Goal: Navigation & Orientation: Find specific page/section

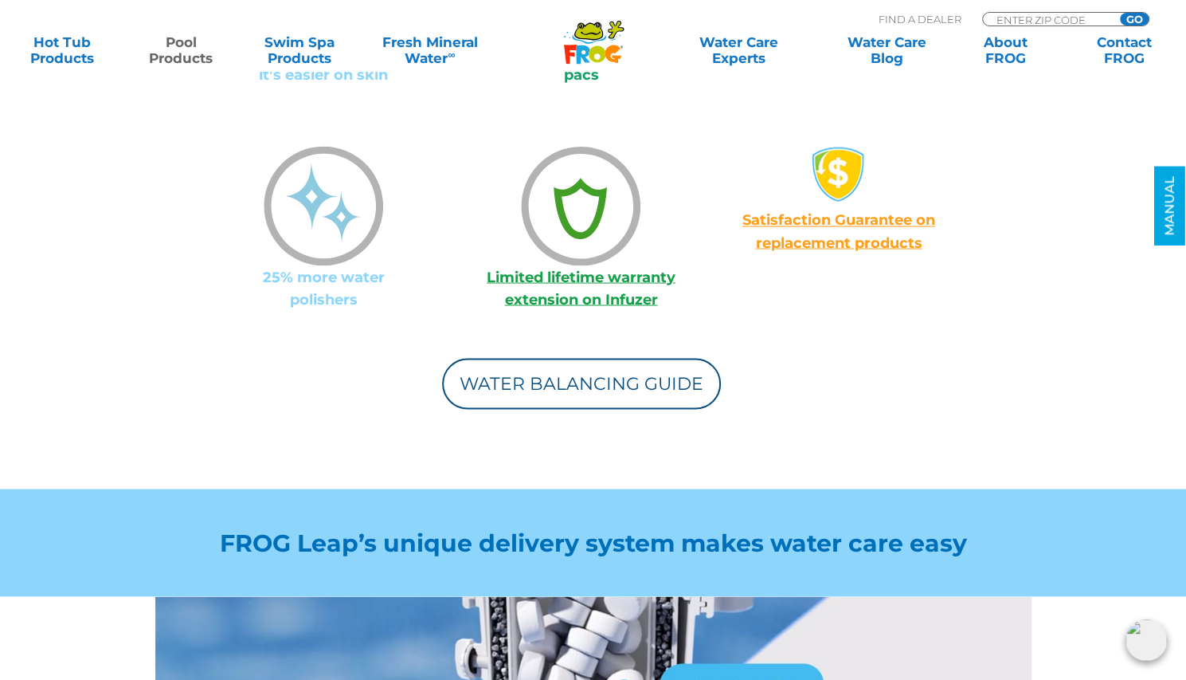
scroll to position [1514, 0]
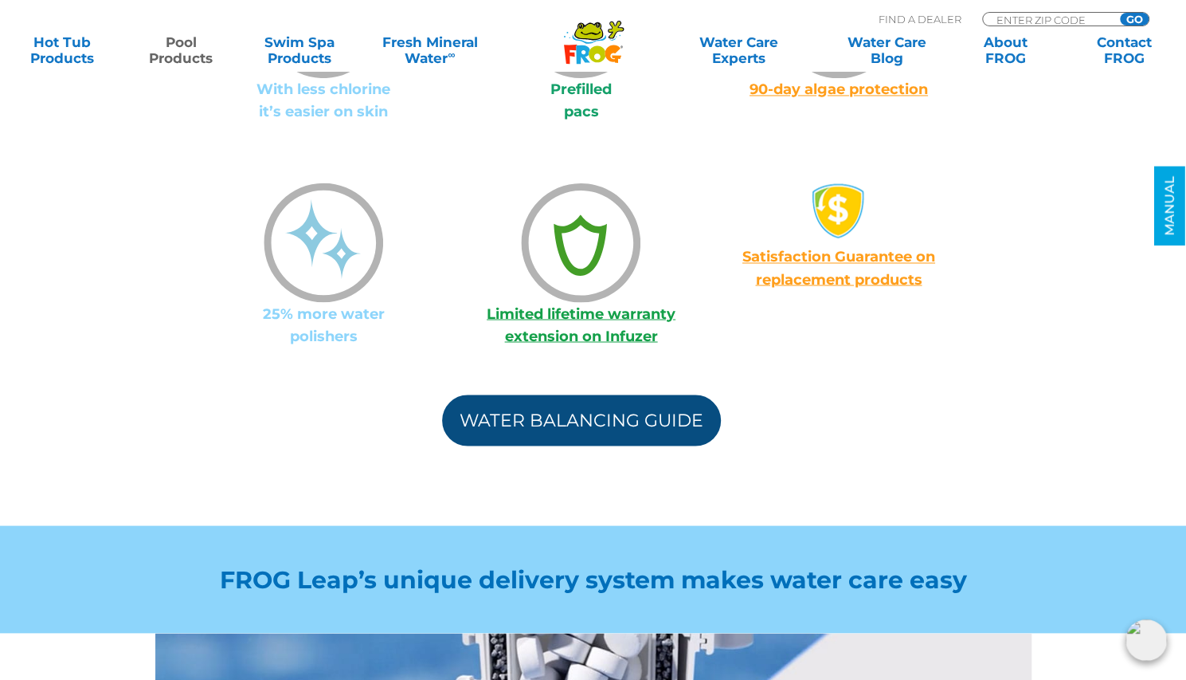
click at [577, 397] on link "Water Balancing Guide" at bounding box center [581, 419] width 279 height 51
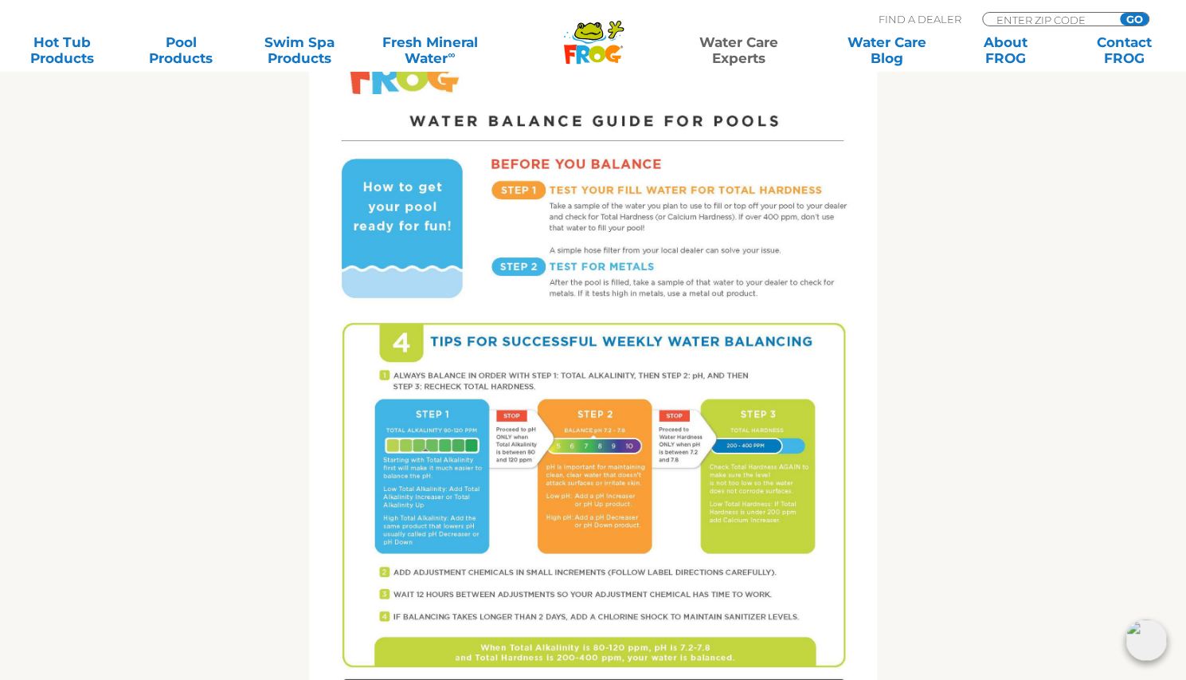
scroll to position [956, 0]
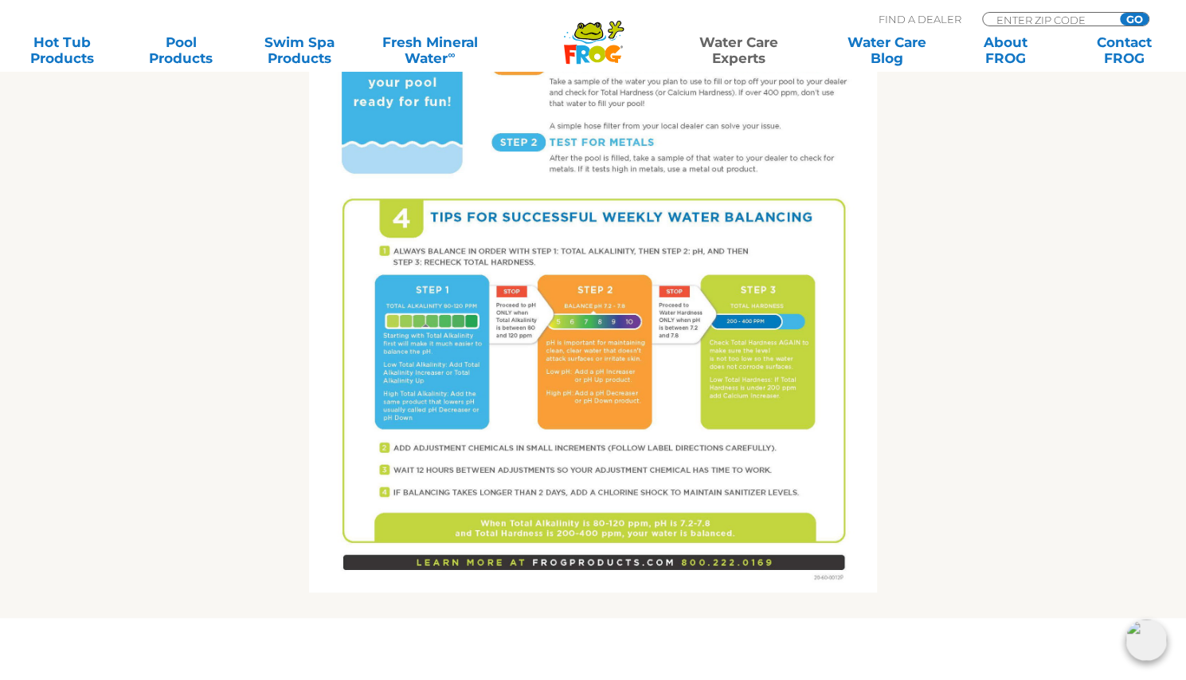
click at [879, 546] on div "Download PDF of this Guide" at bounding box center [593, 178] width 653 height 878
click at [874, 547] on img at bounding box center [593, 224] width 568 height 735
click at [869, 548] on img at bounding box center [593, 224] width 568 height 735
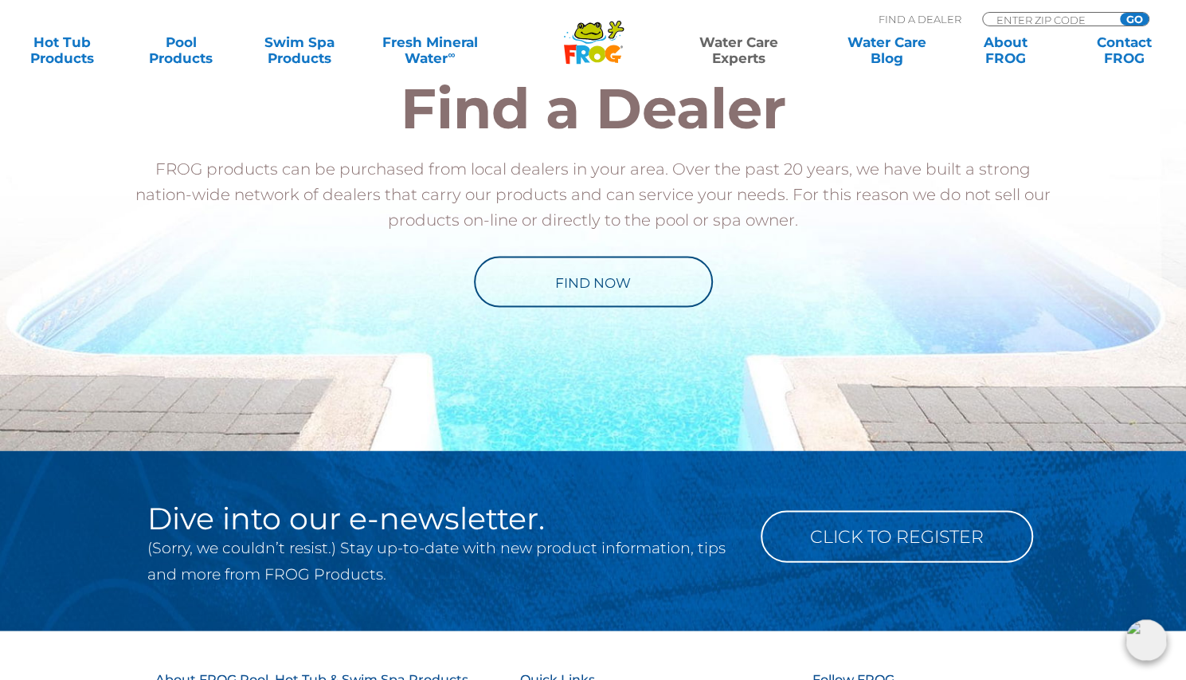
scroll to position [1603, 0]
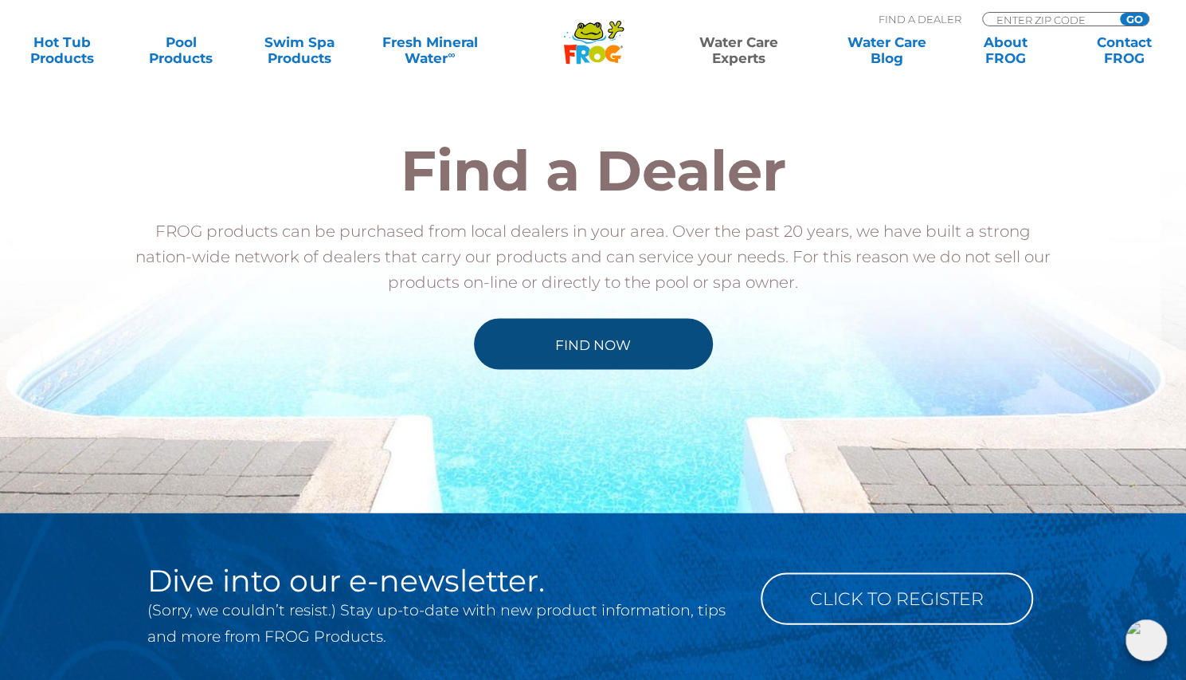
click at [602, 347] on link "Find Now" at bounding box center [593, 343] width 239 height 51
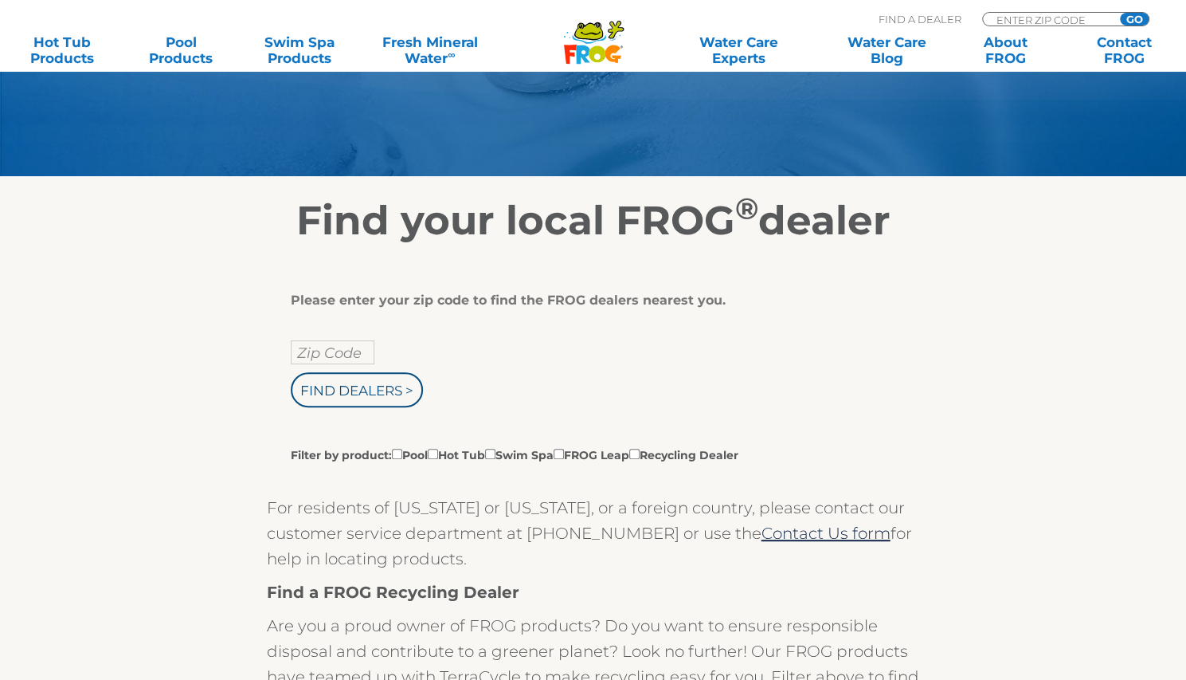
scroll to position [159, 0]
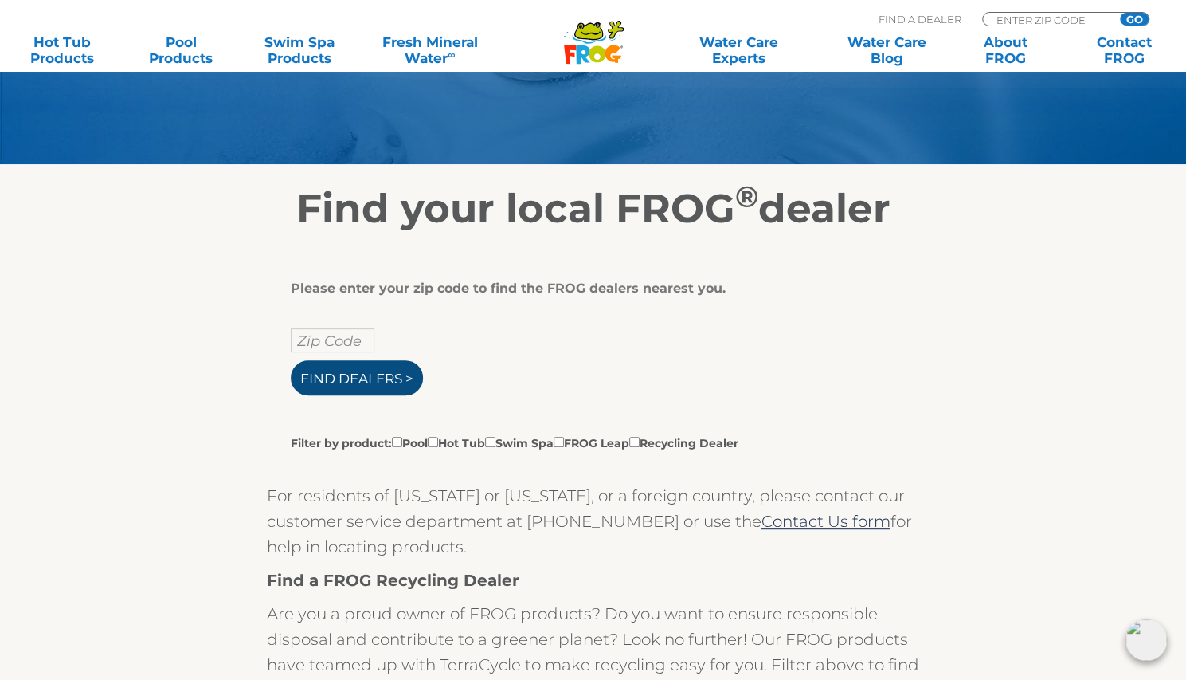
click at [333, 375] on input "Find Dealers >" at bounding box center [357, 377] width 132 height 35
type input "07450"
click at [333, 347] on input "text" at bounding box center [333, 340] width 84 height 24
type input "07450"
click at [291, 360] on input "Find Dealers >" at bounding box center [357, 377] width 132 height 35
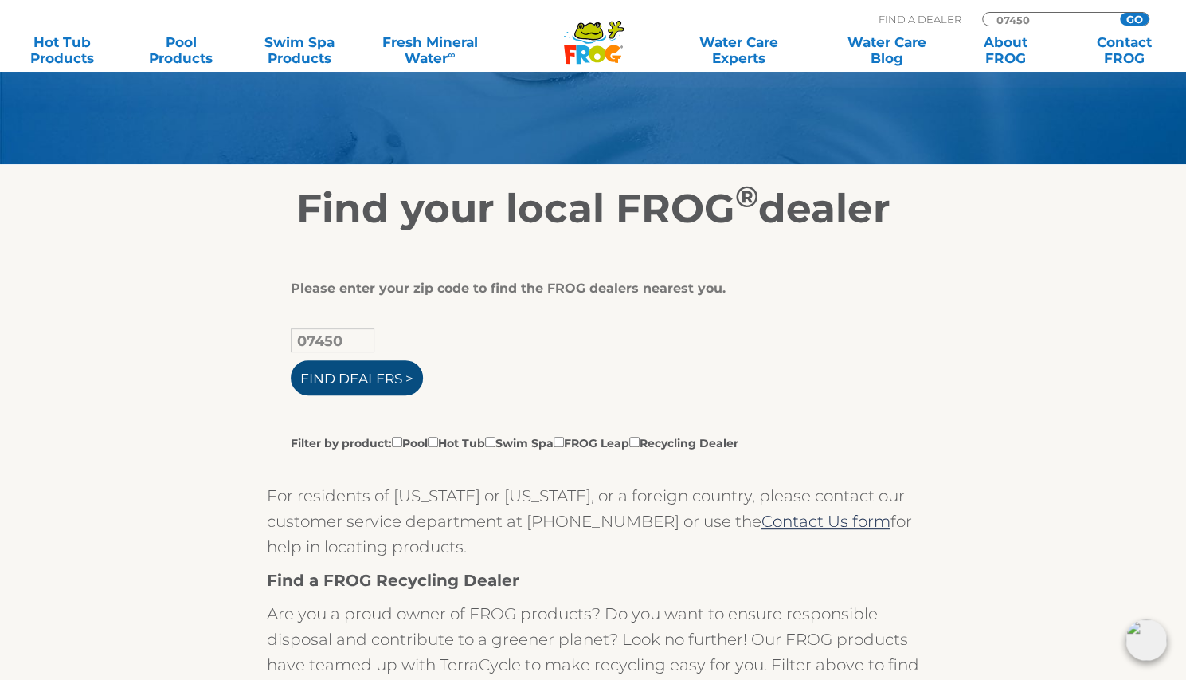
click at [333, 380] on input "Find Dealers >" at bounding box center [357, 377] width 132 height 35
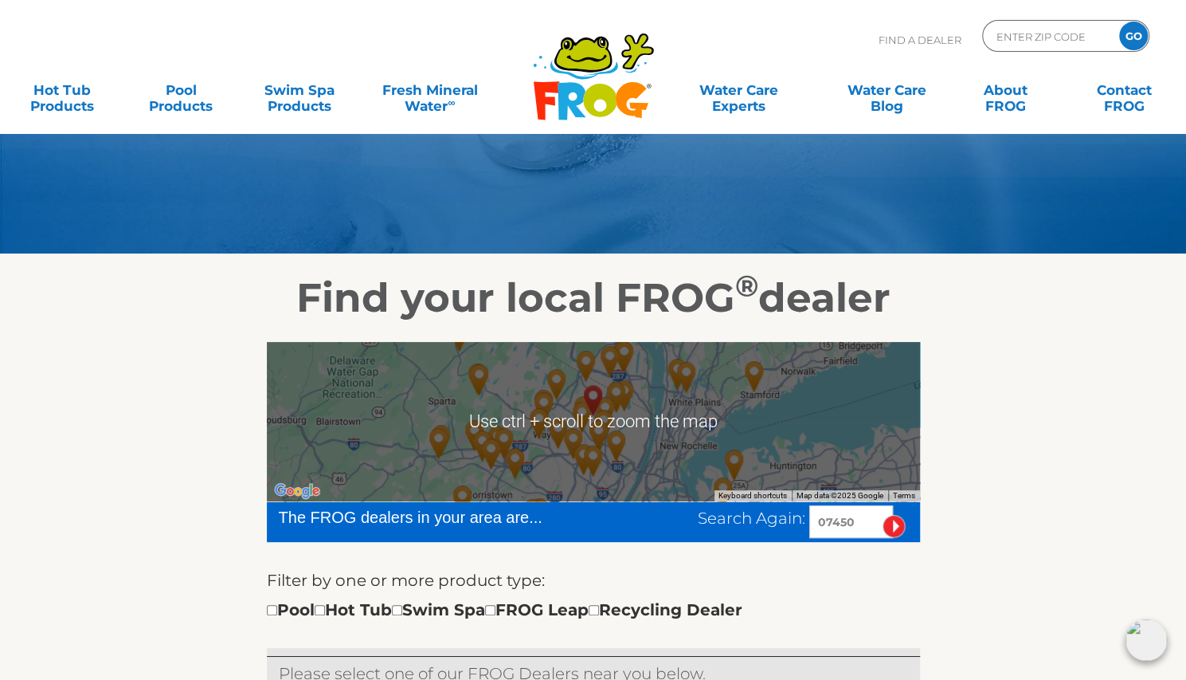
scroll to position [239, 0]
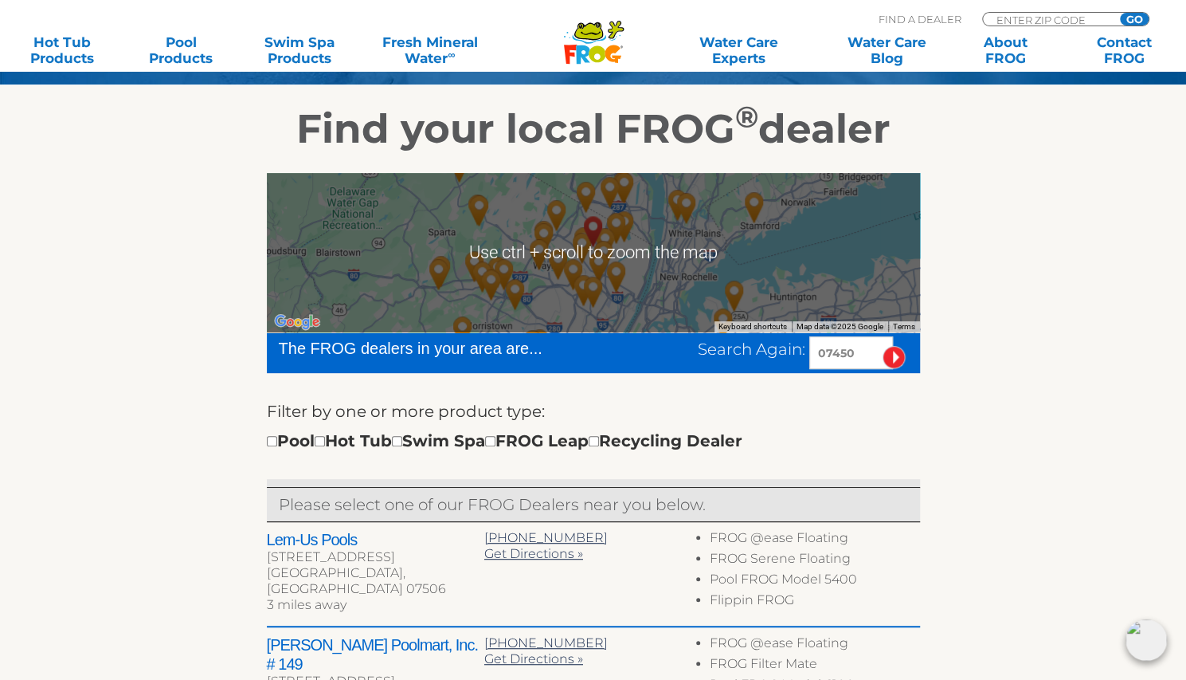
click at [778, 271] on div at bounding box center [593, 252] width 653 height 159
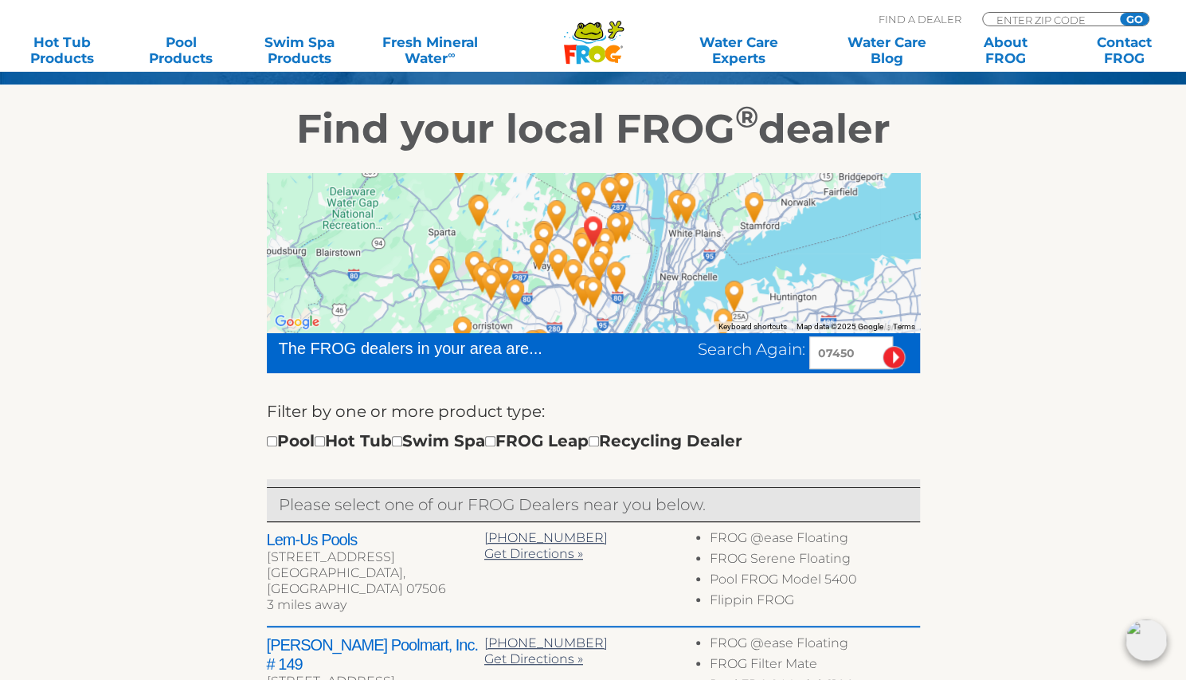
click at [623, 278] on img "Leslie's Poolmart Inc # 1082 - 9 miles away." at bounding box center [616, 277] width 49 height 56
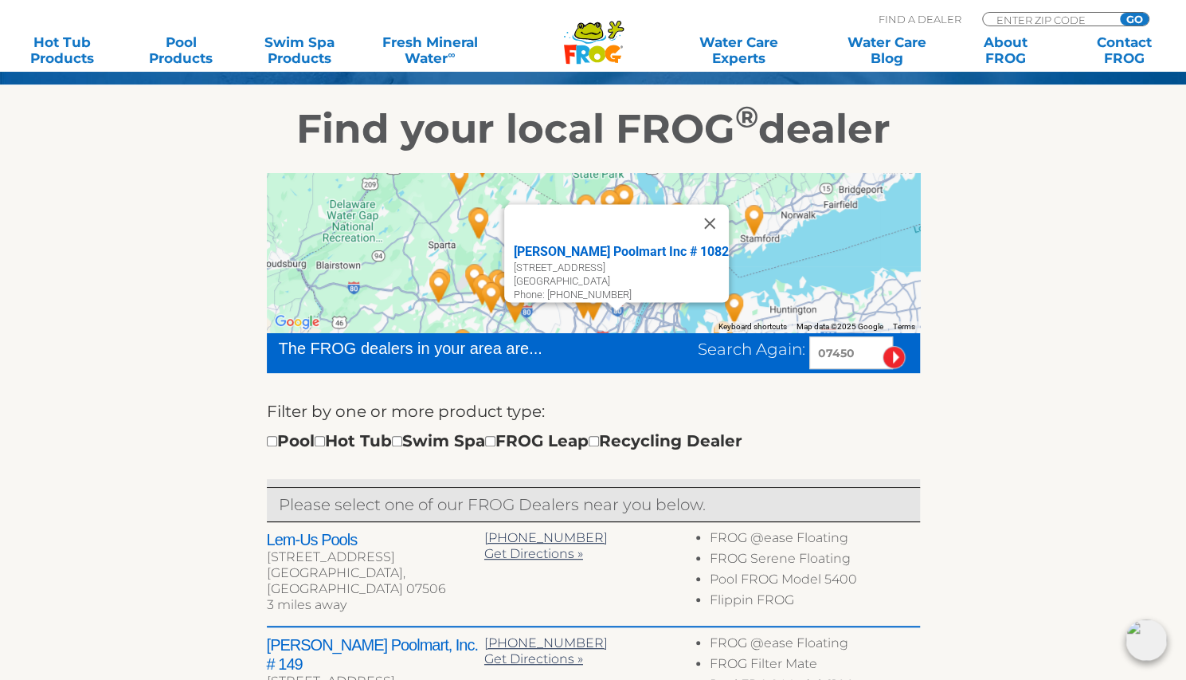
click at [768, 261] on div "Leslie's Poolmart Inc # 1082 500 S River St Ste 6B Hackensack, NJ 07601 Phone: …" at bounding box center [593, 252] width 653 height 159
click at [893, 265] on div "Leslie's Poolmart Inc # 1082 500 S River St Ste 6B Hackensack, NJ 07601 Phone: …" at bounding box center [593, 252] width 653 height 159
click at [872, 309] on div "Leslie's Poolmart Inc # 1082 500 S River St Ste 6B Hackensack, NJ 07601 Phone: …" at bounding box center [593, 252] width 653 height 159
click at [710, 213] on button "Close" at bounding box center [710, 224] width 38 height 38
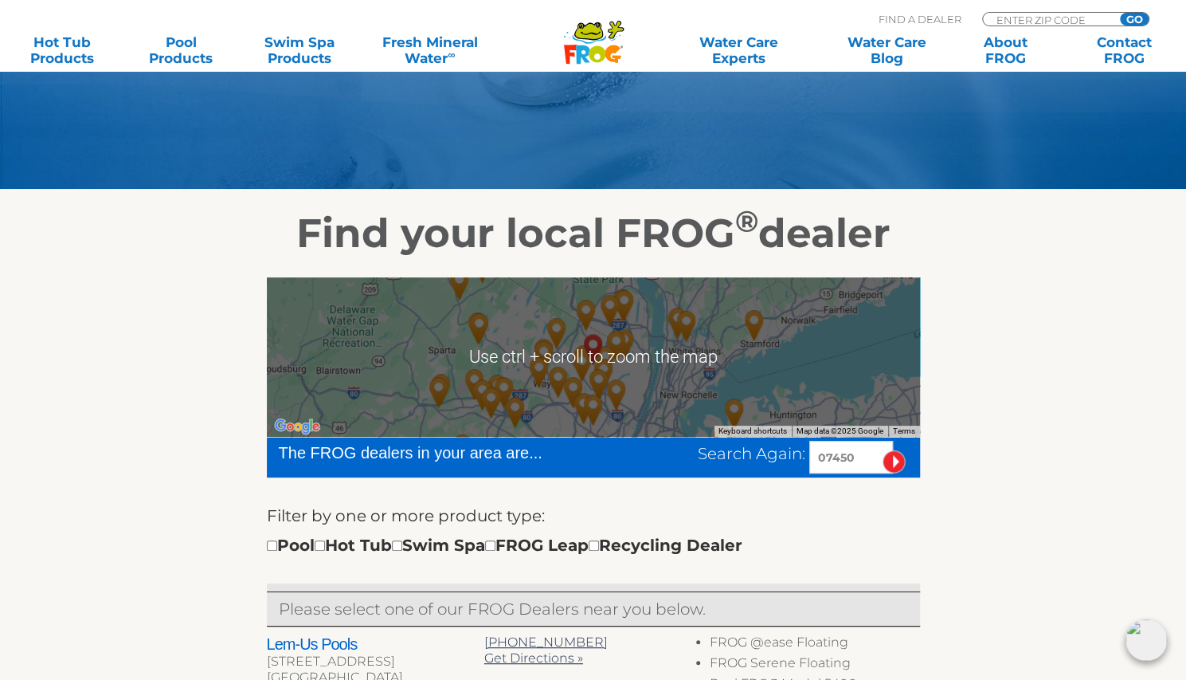
scroll to position [159, 0]
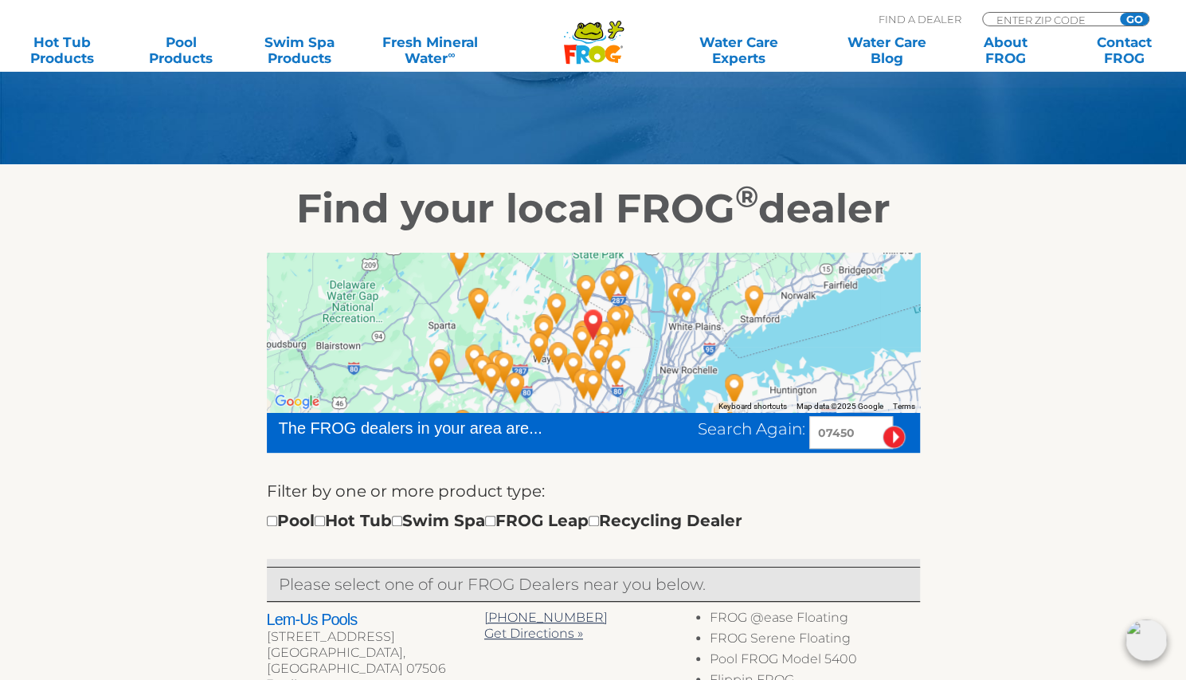
click at [442, 310] on div "To navigate, press the arrow keys." at bounding box center [593, 332] width 653 height 159
click at [437, 338] on img "Henry Bona Pools & Spas - 28 miles away." at bounding box center [441, 364] width 49 height 56
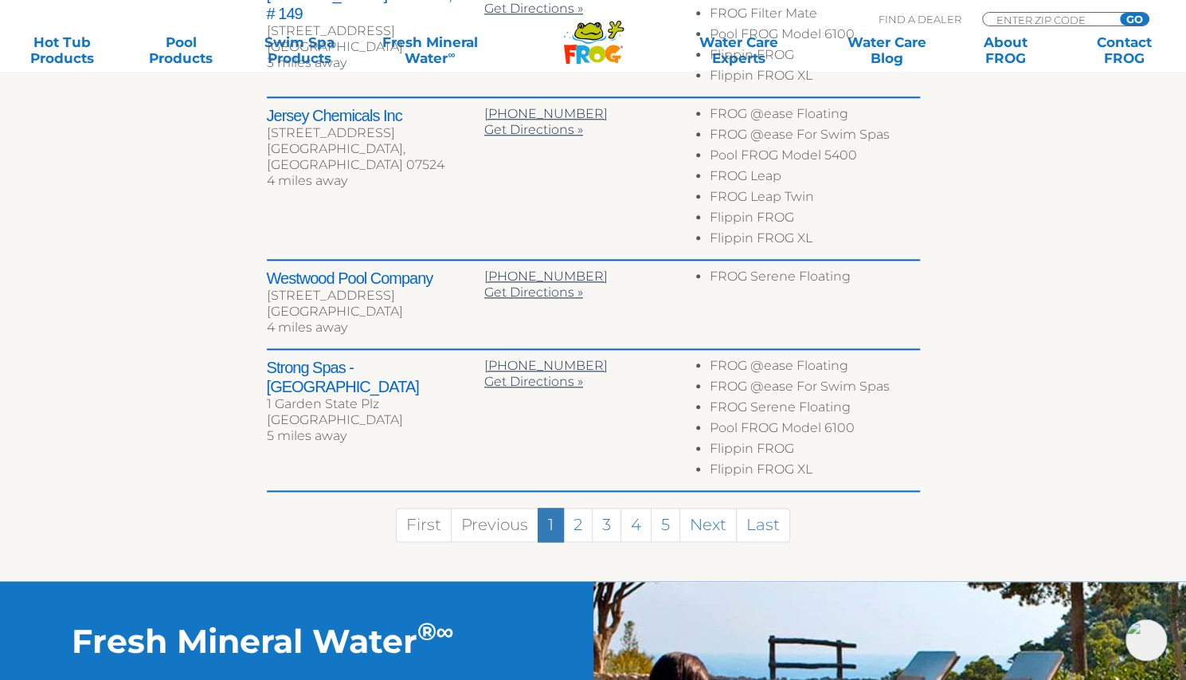
scroll to position [956, 0]
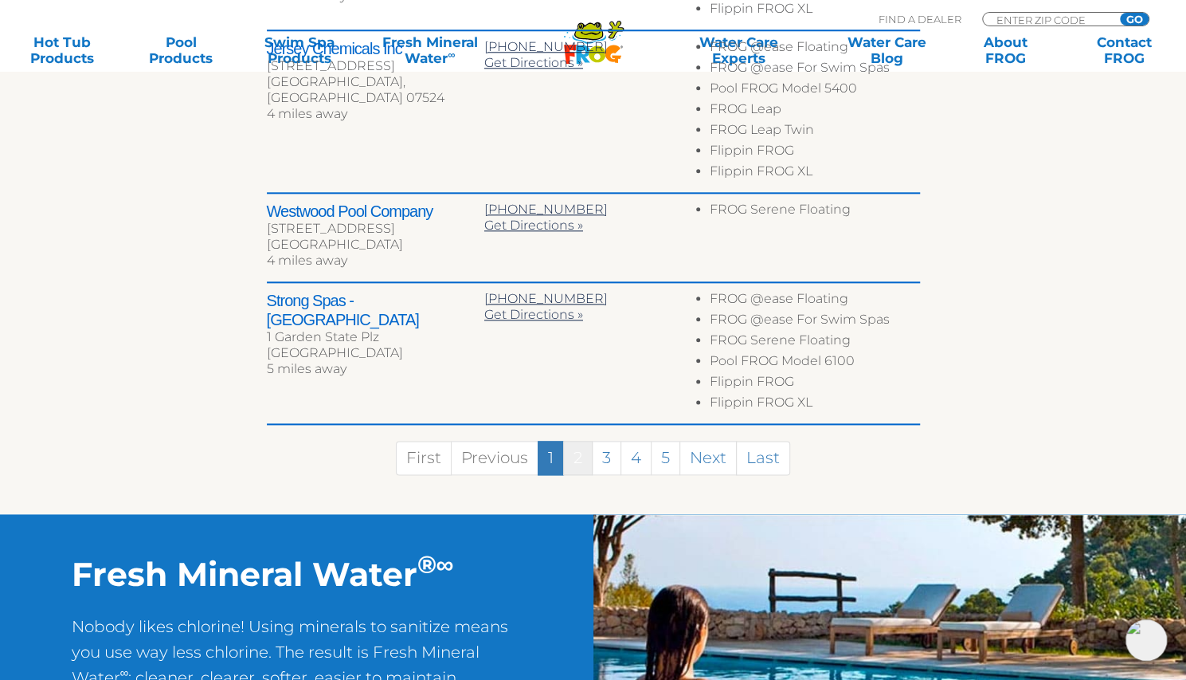
click at [582, 450] on link "2" at bounding box center [577, 458] width 29 height 34
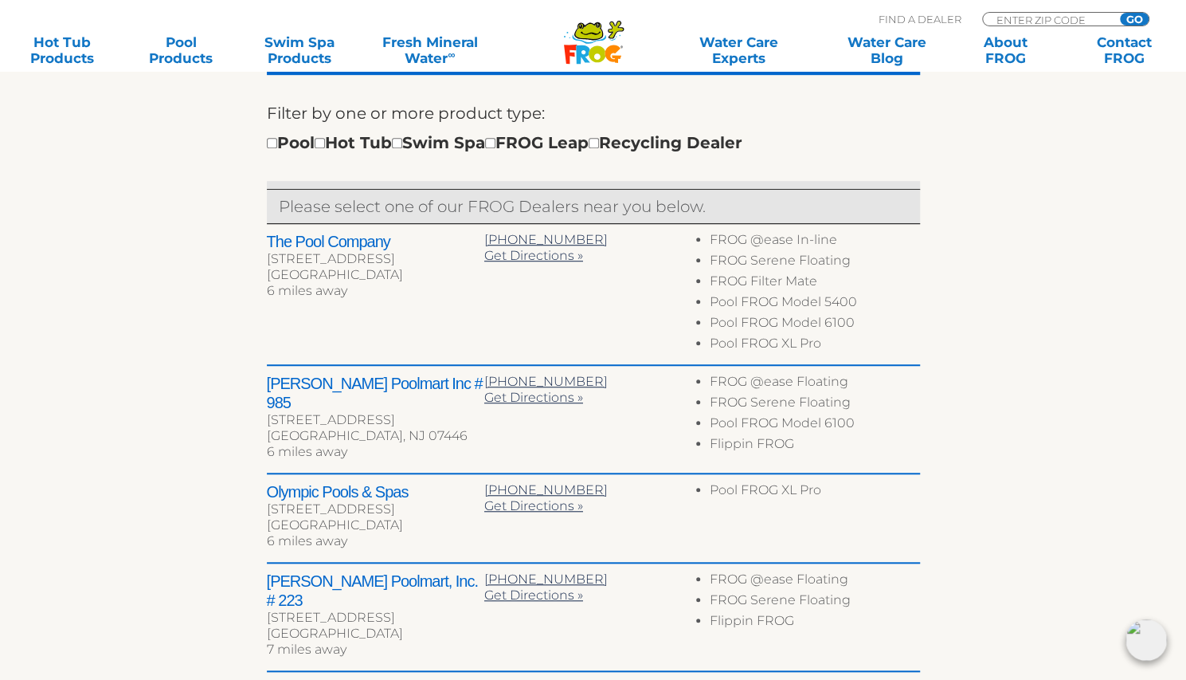
scroll to position [505, 0]
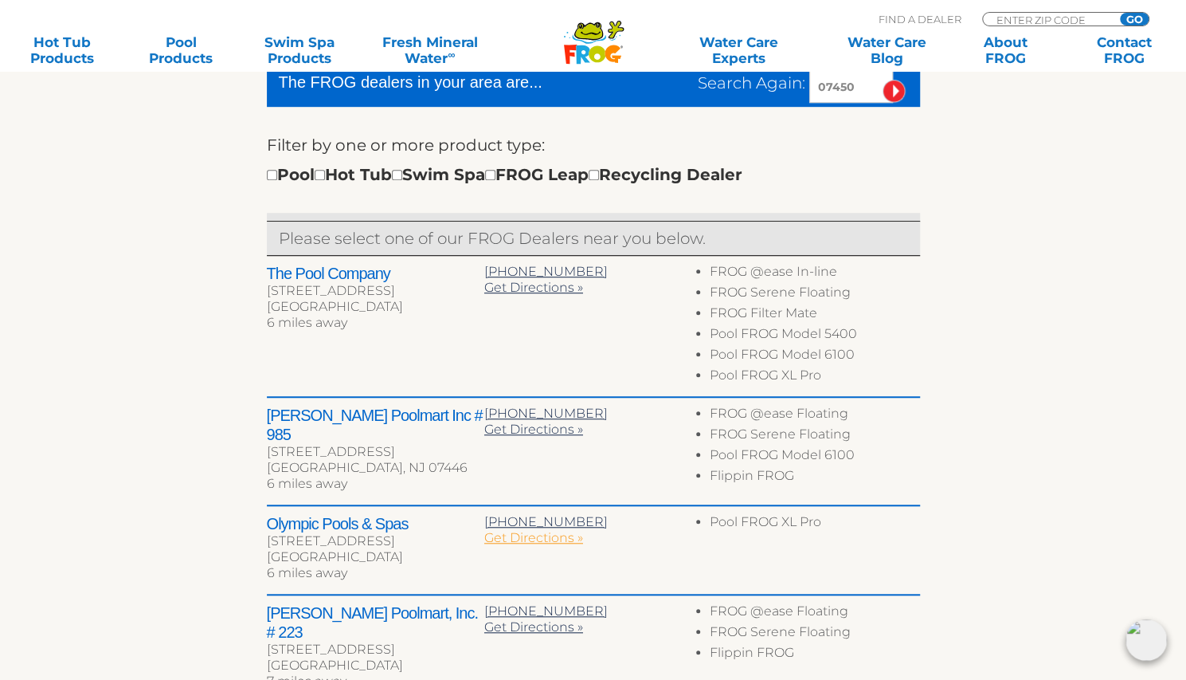
click at [519, 530] on span "Get Directions »" at bounding box center [533, 537] width 99 height 15
